Goal: Complete application form

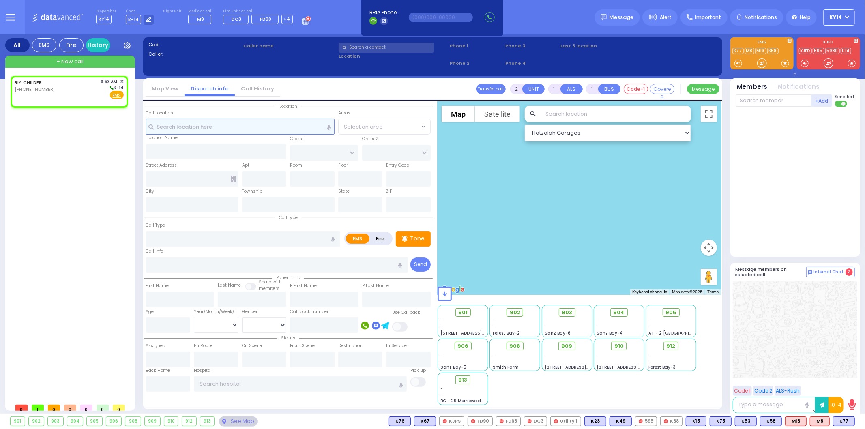
select select
radio input "true"
select select
type input "09:53"
select select "Hatzalah Garages"
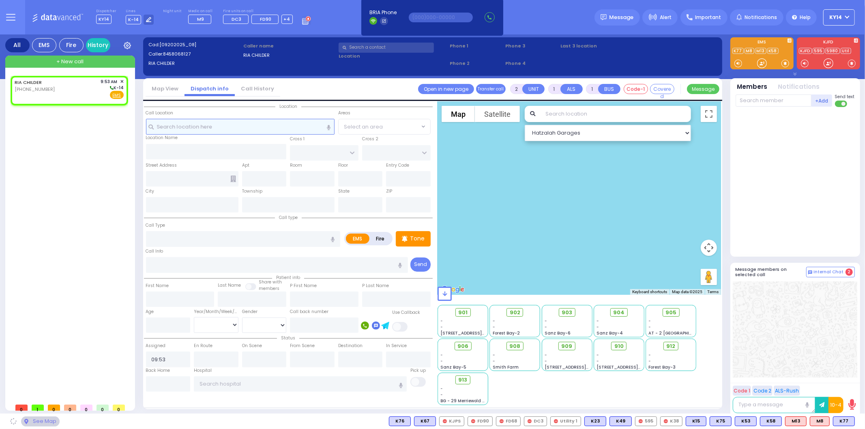
select select
radio input "true"
select select
select select "Hatzalah Garages"
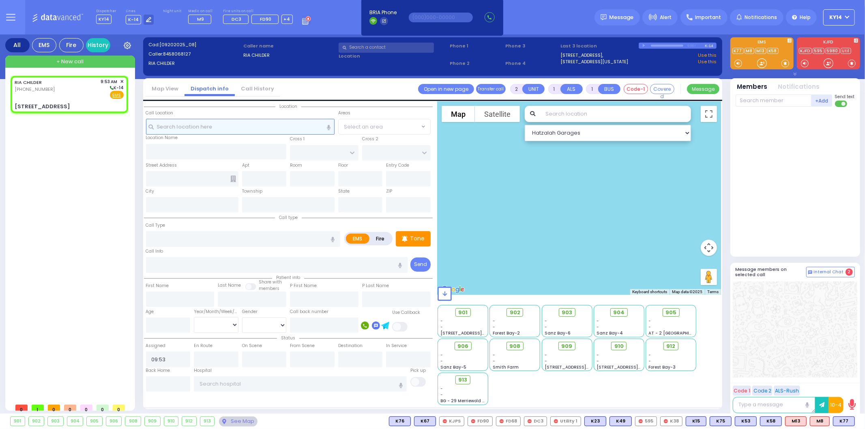
select select
radio input "true"
select select
select select "Hatzalah Garages"
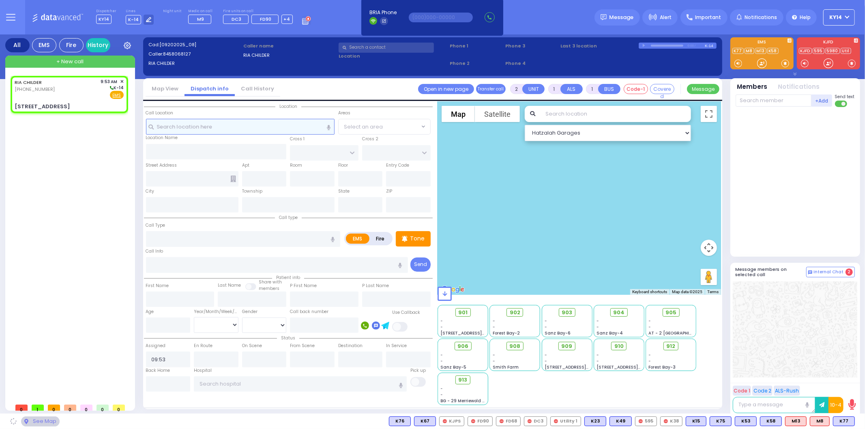
type input "[GEOGRAPHIC_DATA]"
type input "CHUST RD"
type input "[STREET_ADDRESS]"
type input "Monroe"
type input "[US_STATE]"
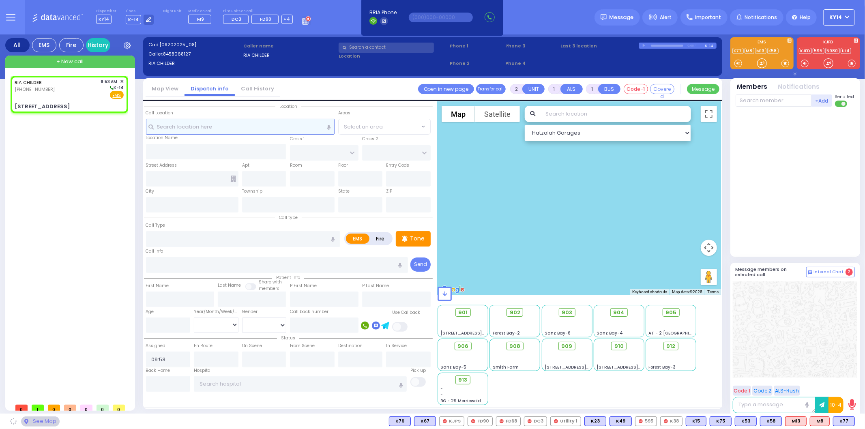
type input "10950"
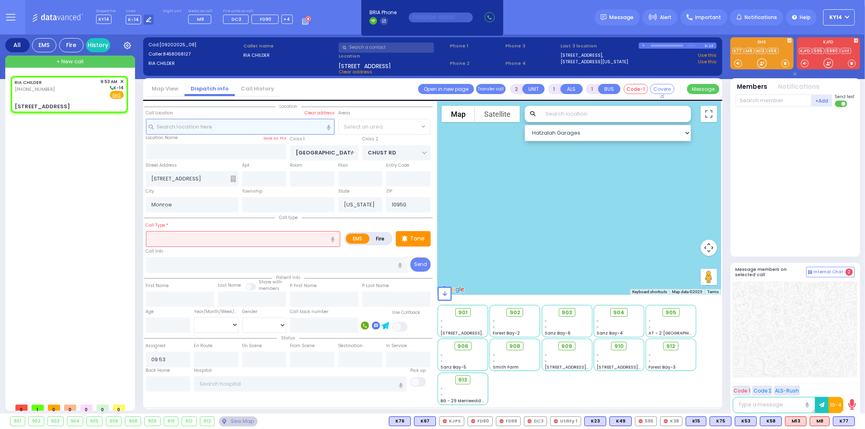
select select "SECTION 4"
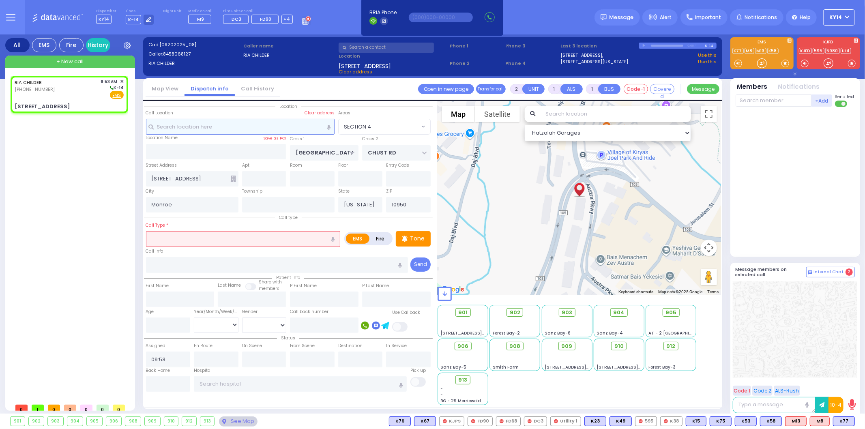
select select
radio input "true"
select select
select select "Hatzalah Garages"
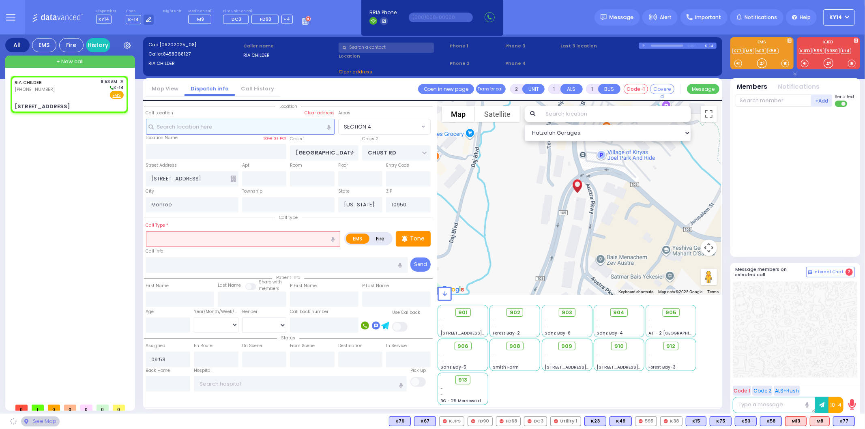
type input "403"
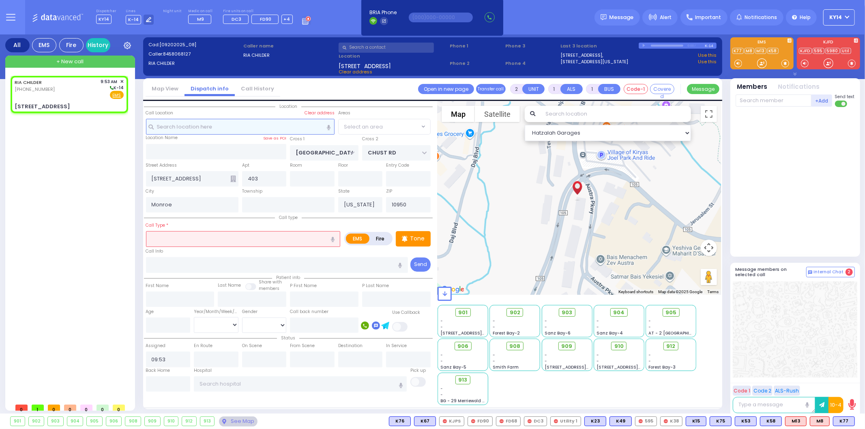
select select "SECTION 4"
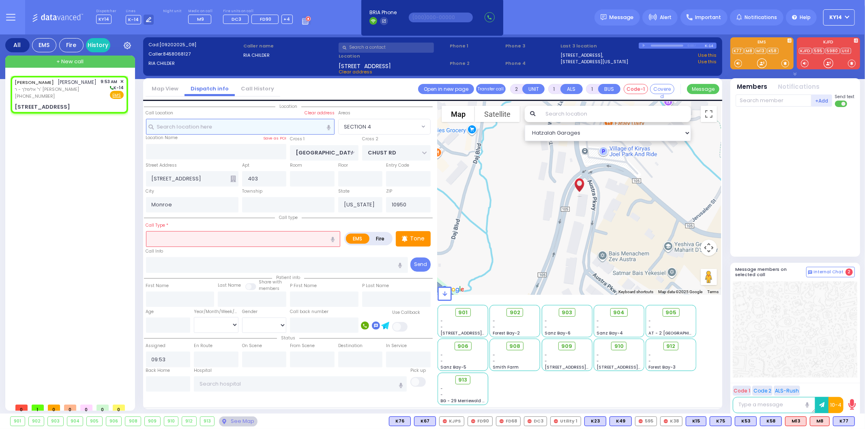
select select
radio input "true"
type input "[PERSON_NAME]"
select select
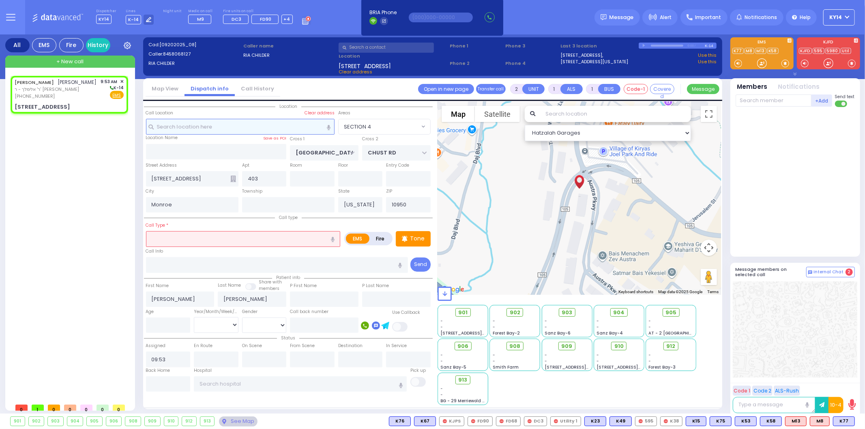
select select "Hatzalah Garages"
type input "[GEOGRAPHIC_DATA]"
type input "MERON DR"
type input "[STREET_ADDRESS]"
select select
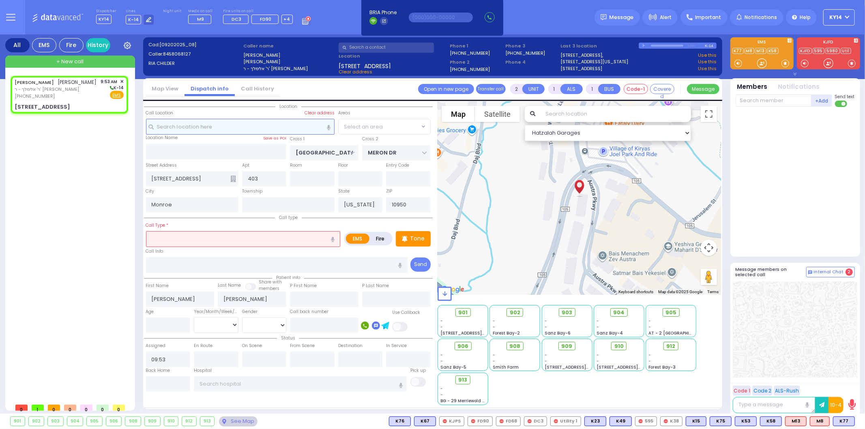
radio input "true"
select select
select select "Hatzalah Garages"
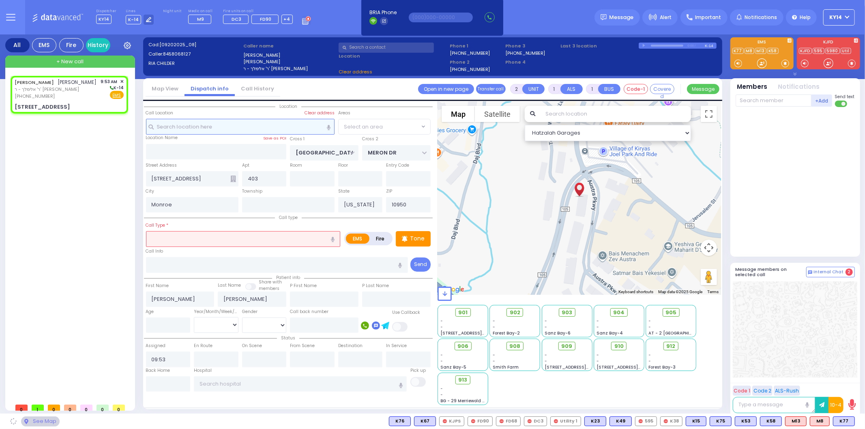
select select "VYOEL MOSHE"
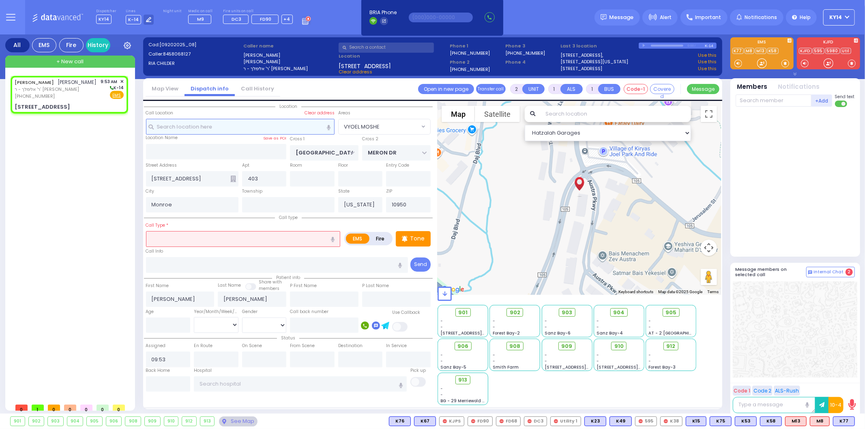
select select
radio input "false"
radio input "true"
select select
select select "Hatzalah Garages"
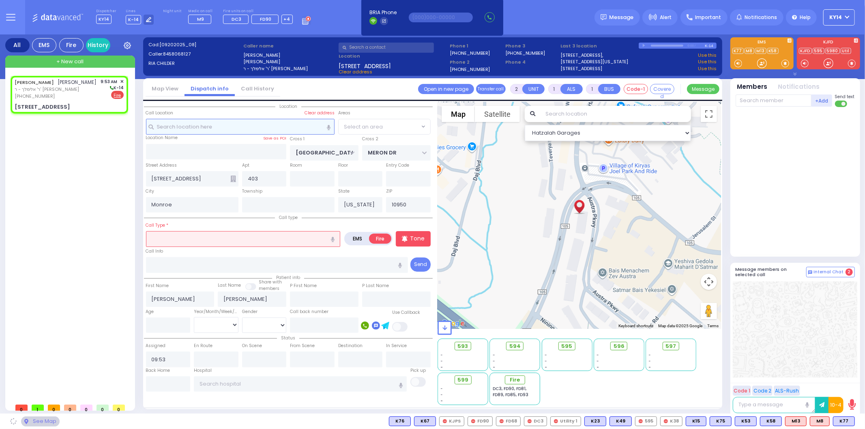
select select "VYOEL MOSHE"
